Goal: Information Seeking & Learning: Learn about a topic

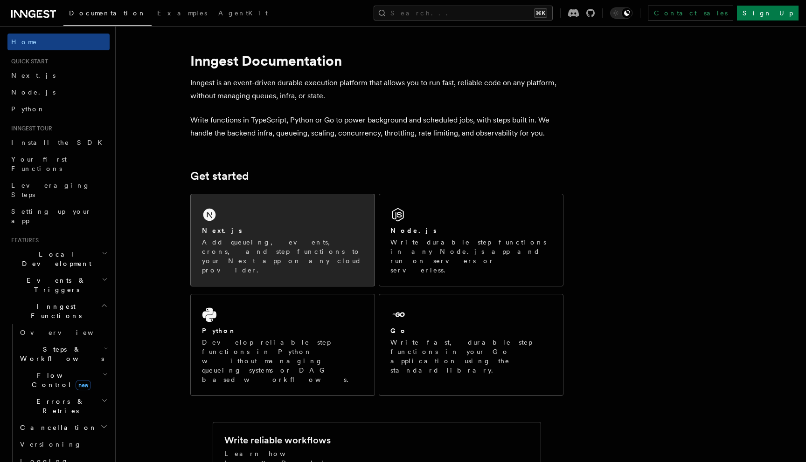
click at [313, 243] on p "Add queueing, events, crons, and step functions to your Next app on any cloud p…" at bounding box center [282, 256] width 161 height 37
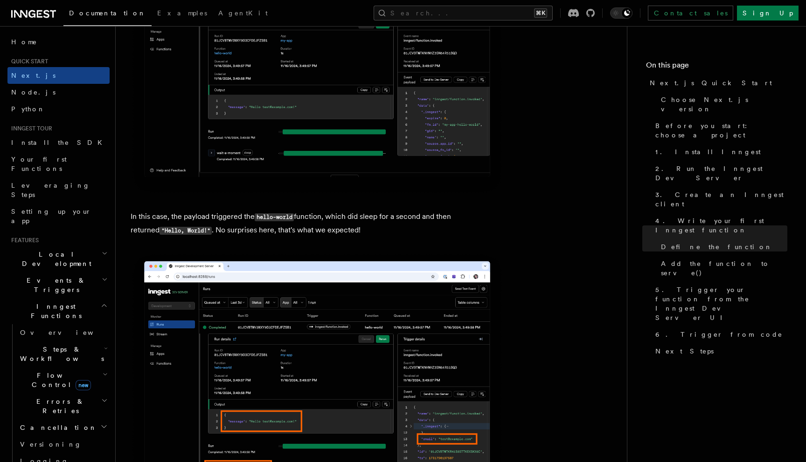
scroll to position [3598, 0]
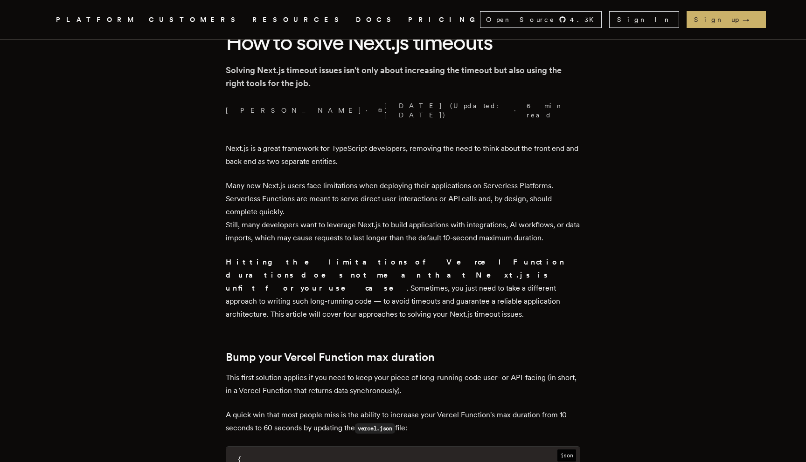
scroll to position [245, 0]
drag, startPoint x: 416, startPoint y: 155, endPoint x: 392, endPoint y: 155, distance: 24.2
click at [394, 155] on p "Next.js is a great framework for TypeScript developers, removing the need to th…" at bounding box center [403, 154] width 354 height 26
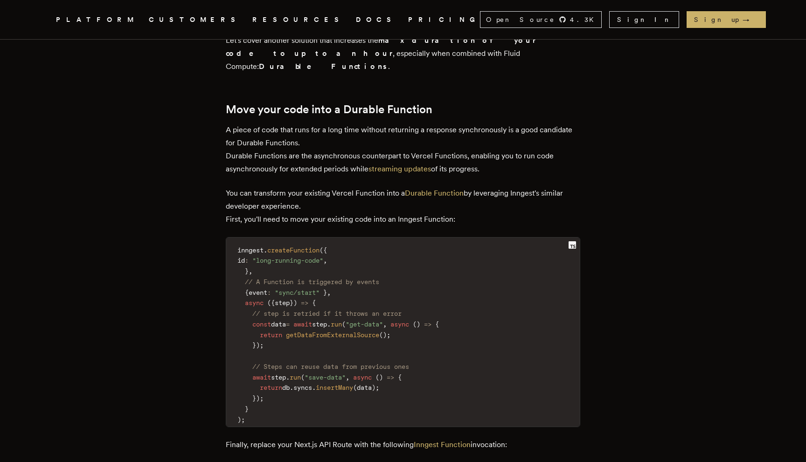
scroll to position [1213, 0]
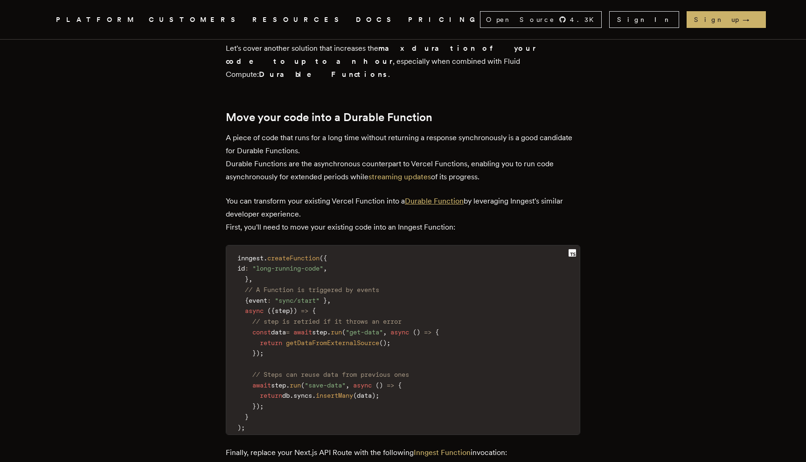
click at [429, 197] on link "Durable Function" at bounding box center [434, 201] width 59 height 9
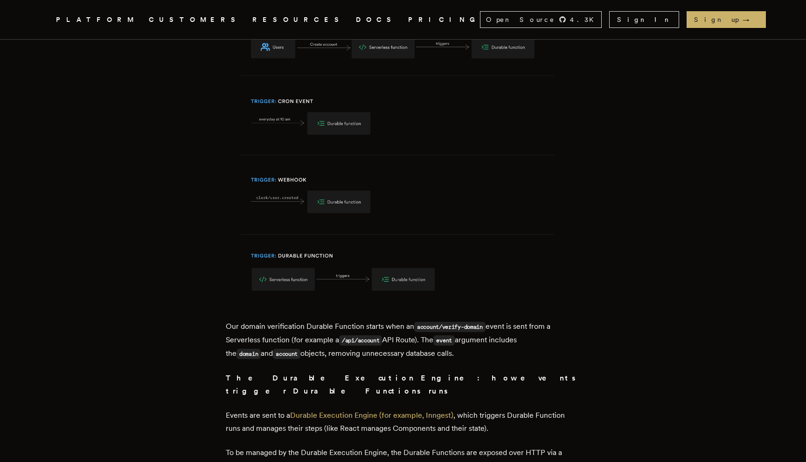
scroll to position [4885, 0]
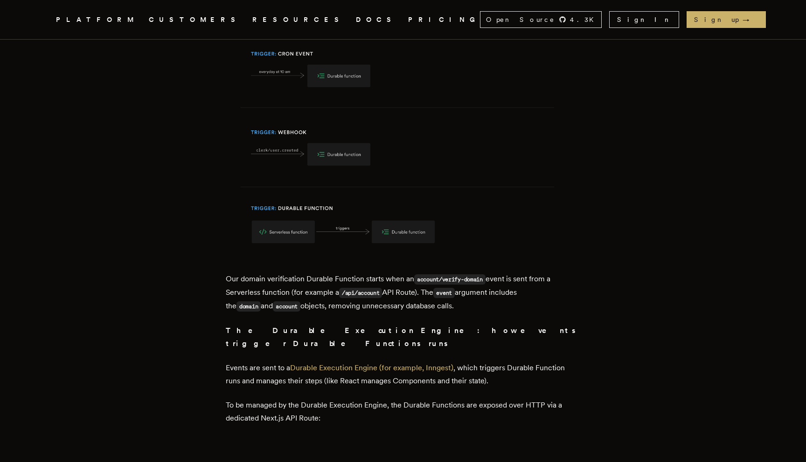
scroll to position [4931, 0]
